Goal: Find specific page/section: Find specific page/section

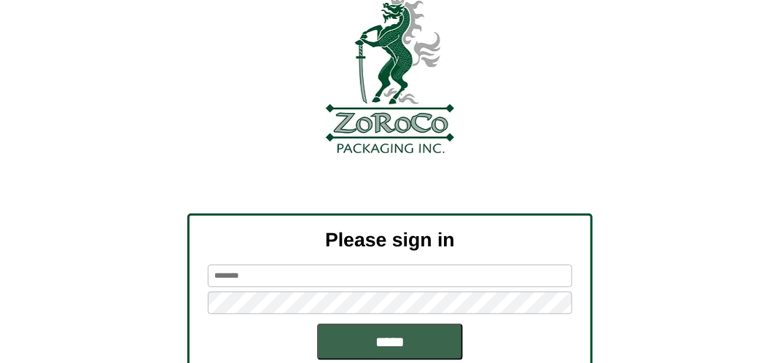
scroll to position [165, 0]
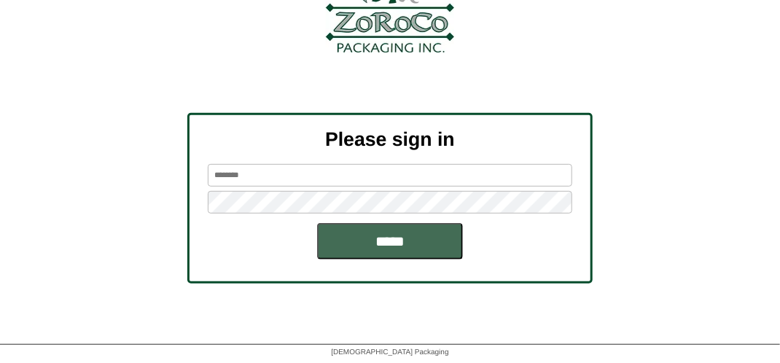
type input "*******"
click at [408, 238] on input "*****" at bounding box center [390, 241] width 146 height 36
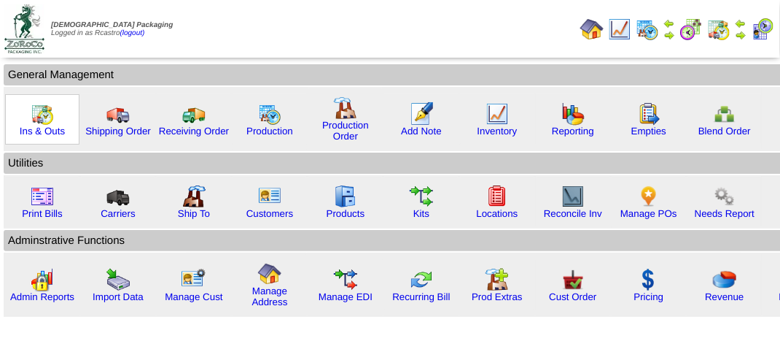
click at [39, 112] on img at bounding box center [42, 113] width 23 height 23
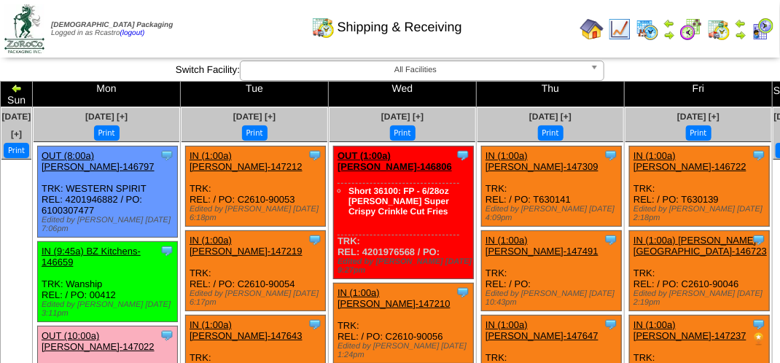
click at [742, 36] on img at bounding box center [741, 35] width 12 height 12
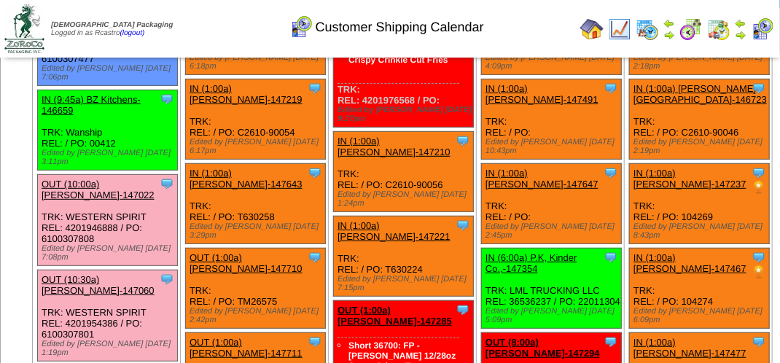
scroll to position [146, 0]
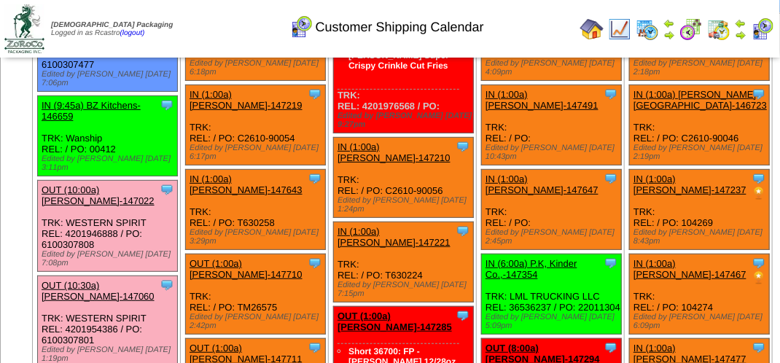
click at [740, 36] on img at bounding box center [741, 35] width 12 height 12
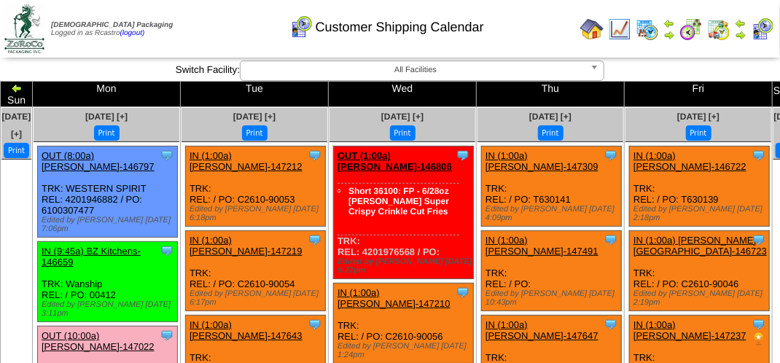
click at [217, 25] on div "Customer Shipping Calendar" at bounding box center [387, 22] width 446 height 40
click at [331, 45] on td "Print All" at bounding box center [392, 28] width 366 height 55
click at [193, 35] on div "Customer Shipping Calendar" at bounding box center [387, 22] width 446 height 40
click at [515, 51] on td "Print All" at bounding box center [392, 28] width 366 height 55
